Goal: Book appointment/travel/reservation

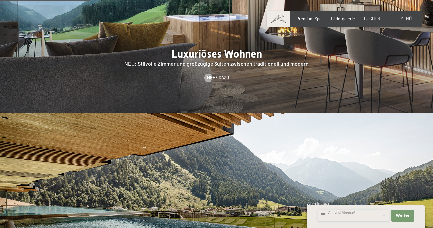
click at [349, 215] on input "text" at bounding box center [354, 216] width 72 height 12
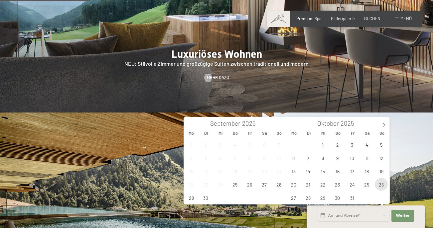
click at [381, 185] on span "26" at bounding box center [381, 184] width 13 height 13
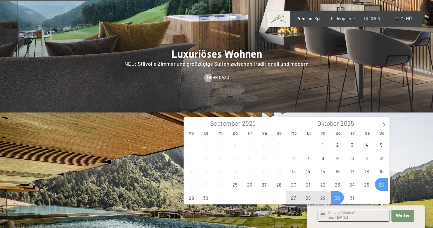
click at [339, 198] on span "30" at bounding box center [337, 198] width 13 height 13
type input "So. [DATE] - Do. [DATE]"
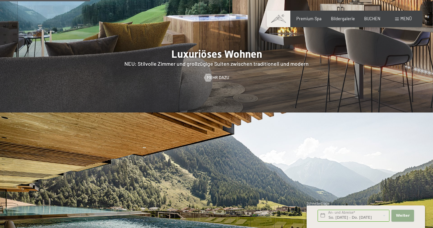
click at [404, 216] on span "Weiter" at bounding box center [403, 216] width 14 height 5
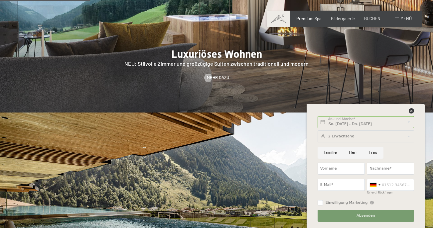
scroll to position [0, 0]
click at [342, 170] on input "Vorname" at bounding box center [341, 169] width 47 height 12
type input "[PERSON_NAME]"
type input "[EMAIL_ADDRESS][DOMAIN_NAME]"
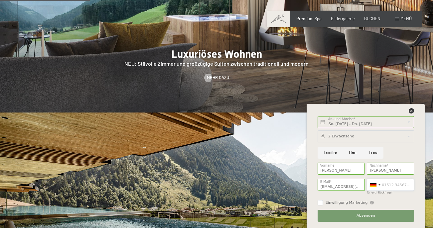
click at [391, 184] on input "für evtl. Rückfragen" at bounding box center [390, 185] width 47 height 12
click at [378, 185] on div at bounding box center [374, 185] width 15 height 11
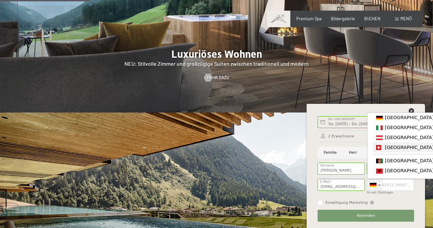
click at [380, 148] on div "List of countries" at bounding box center [378, 147] width 5 height 5
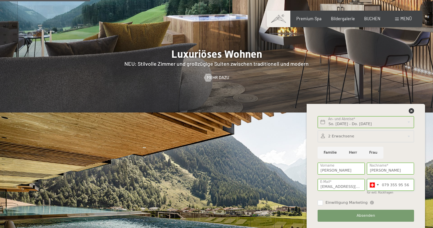
type input "079 355 95 56"
click at [365, 214] on span "Absenden" at bounding box center [366, 216] width 19 height 5
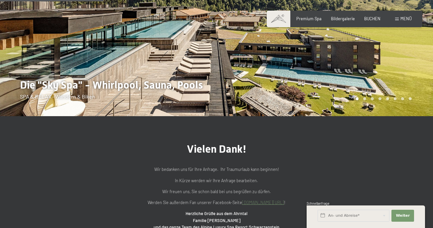
scroll to position [133, 0]
